Goal: Task Accomplishment & Management: Use online tool/utility

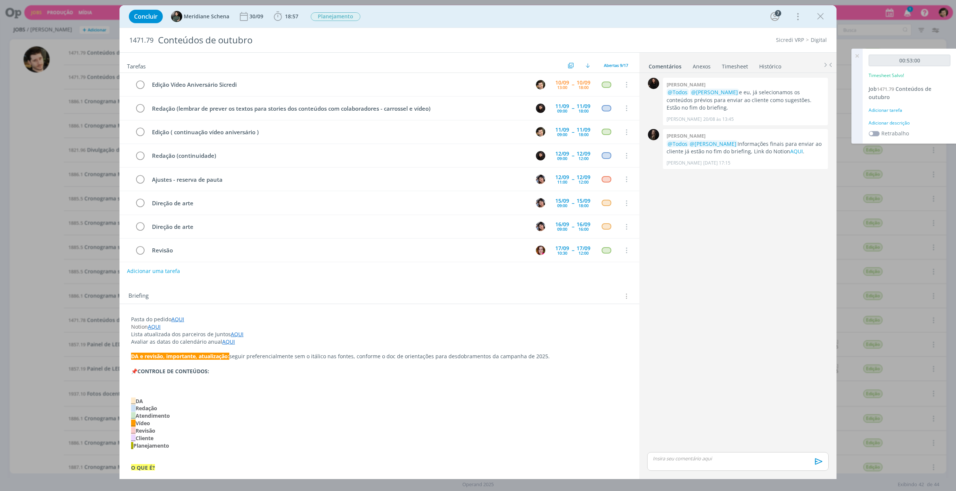
click at [898, 103] on div "00:53:00 Timesheet Salvo! Job 1471.79 Conteúdos de outubro Adicionar tarefa Adi…" at bounding box center [910, 96] width 94 height 95
click at [897, 112] on div "Adicionar tarefa" at bounding box center [910, 110] width 82 height 7
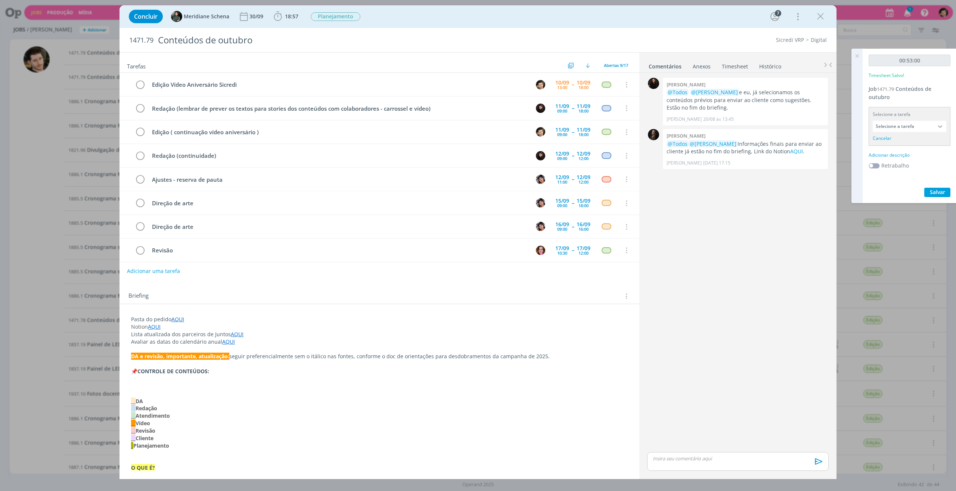
click at [902, 130] on input "Selecione a tarefa" at bounding box center [910, 126] width 74 height 11
click at [906, 139] on input "text" at bounding box center [909, 138] width 73 height 10
type input "edição"
click at [912, 164] on div "Edição ( continuação vídeo aniversário ) - [PERSON_NAME]" at bounding box center [909, 160] width 73 height 13
type input "Edição ( continuação vídeo aniversário )"
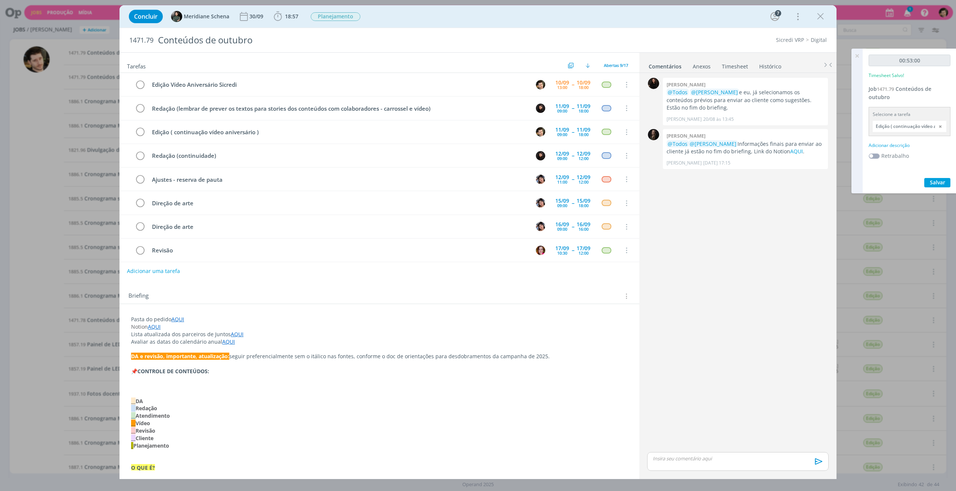
drag, startPoint x: 900, startPoint y: 138, endPoint x: 900, endPoint y: 147, distance: 9.0
click at [899, 141] on div "00:53:00 Timesheet Salvo! Job 1471.79 Conteúdos de outubro Selecione a tarefa E…" at bounding box center [910, 121] width 94 height 145
click at [901, 148] on div "Adicionar descrição" at bounding box center [910, 145] width 82 height 7
click at [903, 153] on textarea at bounding box center [910, 157] width 78 height 27
type textarea "Edição de Vídeo."
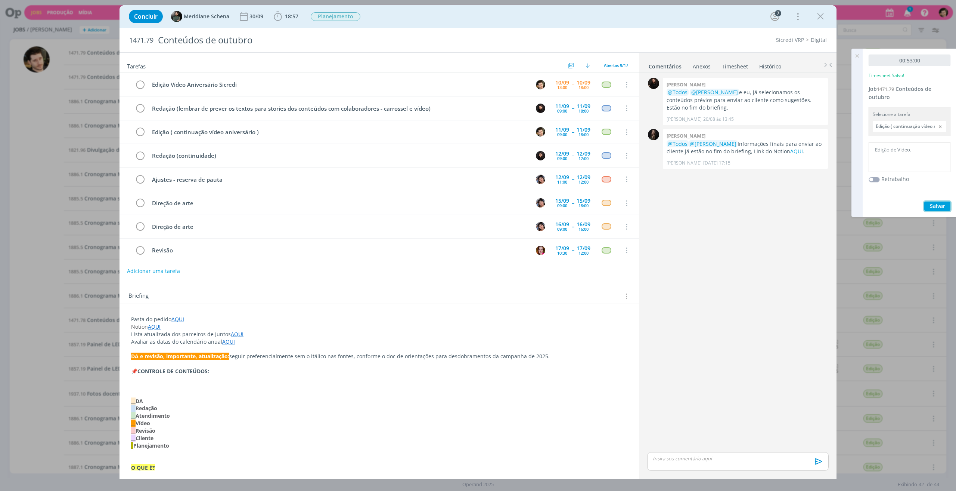
click at [944, 202] on span "Salvar" at bounding box center [937, 205] width 15 height 7
click at [284, 18] on b "18:57" at bounding box center [292, 16] width 16 height 5
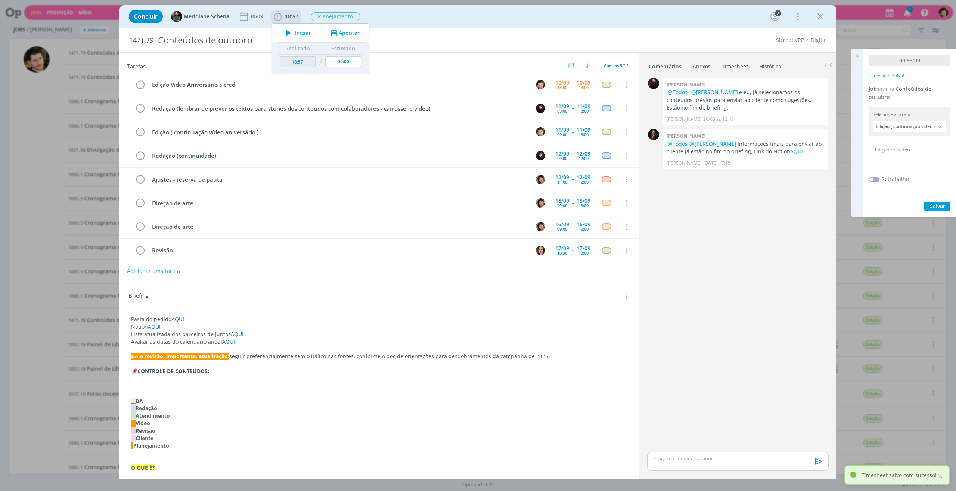
click at [293, 33] on icon "dialog" at bounding box center [288, 33] width 13 height 10
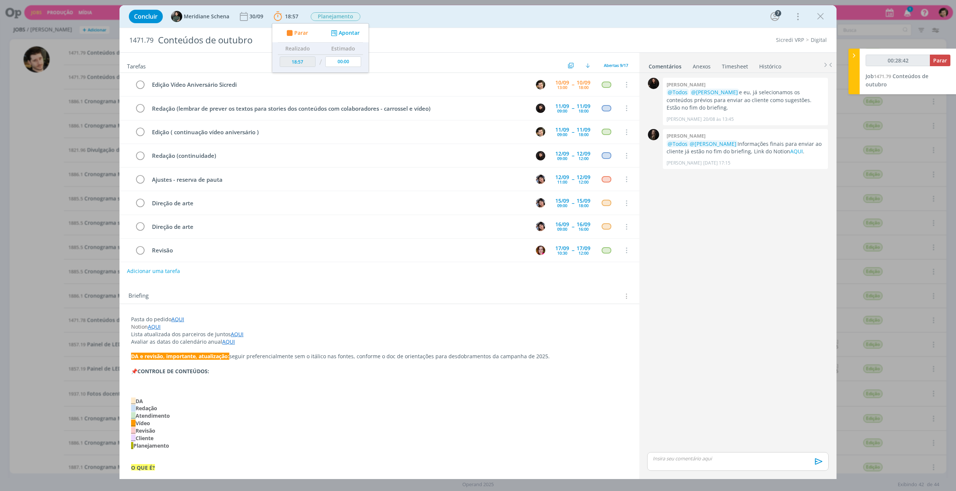
type input "00:29:42"
